Goal: Task Accomplishment & Management: Complete application form

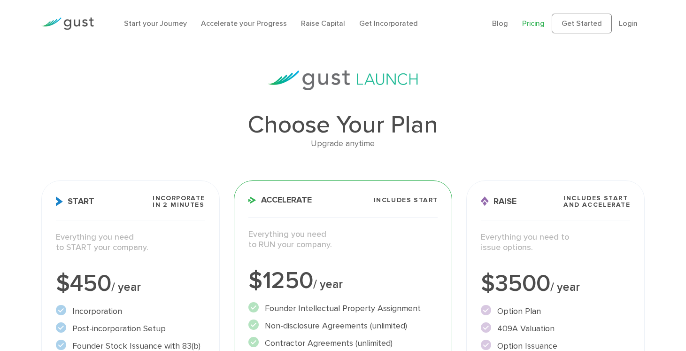
click at [153, 249] on p "Everything you need to START your company." at bounding box center [130, 242] width 149 height 21
drag, startPoint x: 152, startPoint y: 265, endPoint x: 58, endPoint y: 211, distance: 108.3
copy div "Start Incorporate in 2 Minutes Everything you need to START your company. $450 …"
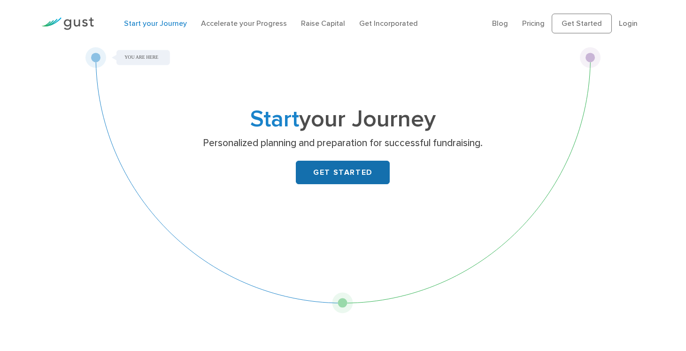
click at [352, 171] on link "GET STARTED" at bounding box center [343, 172] width 94 height 23
